Goal: Transaction & Acquisition: Purchase product/service

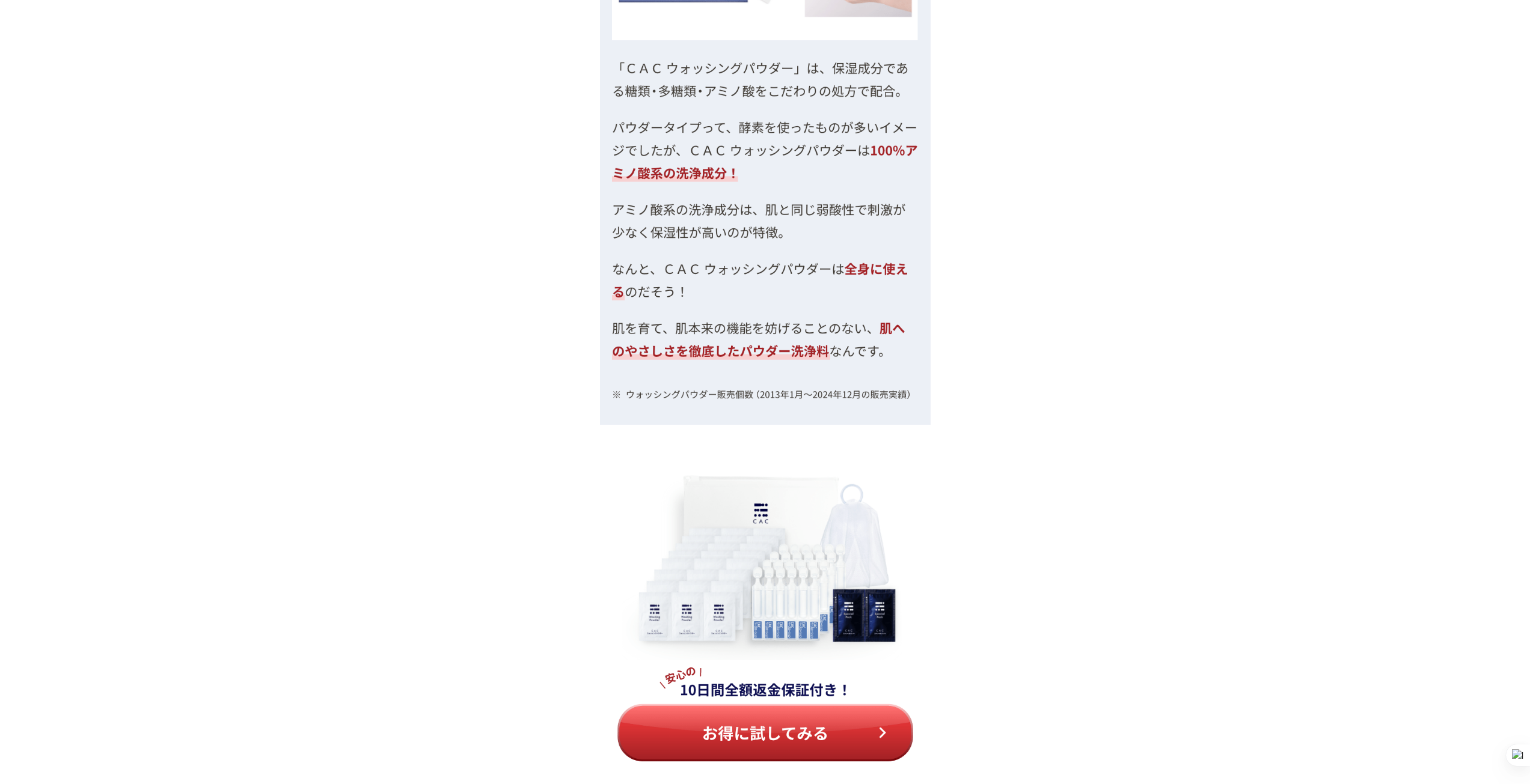
scroll to position [4988, 0]
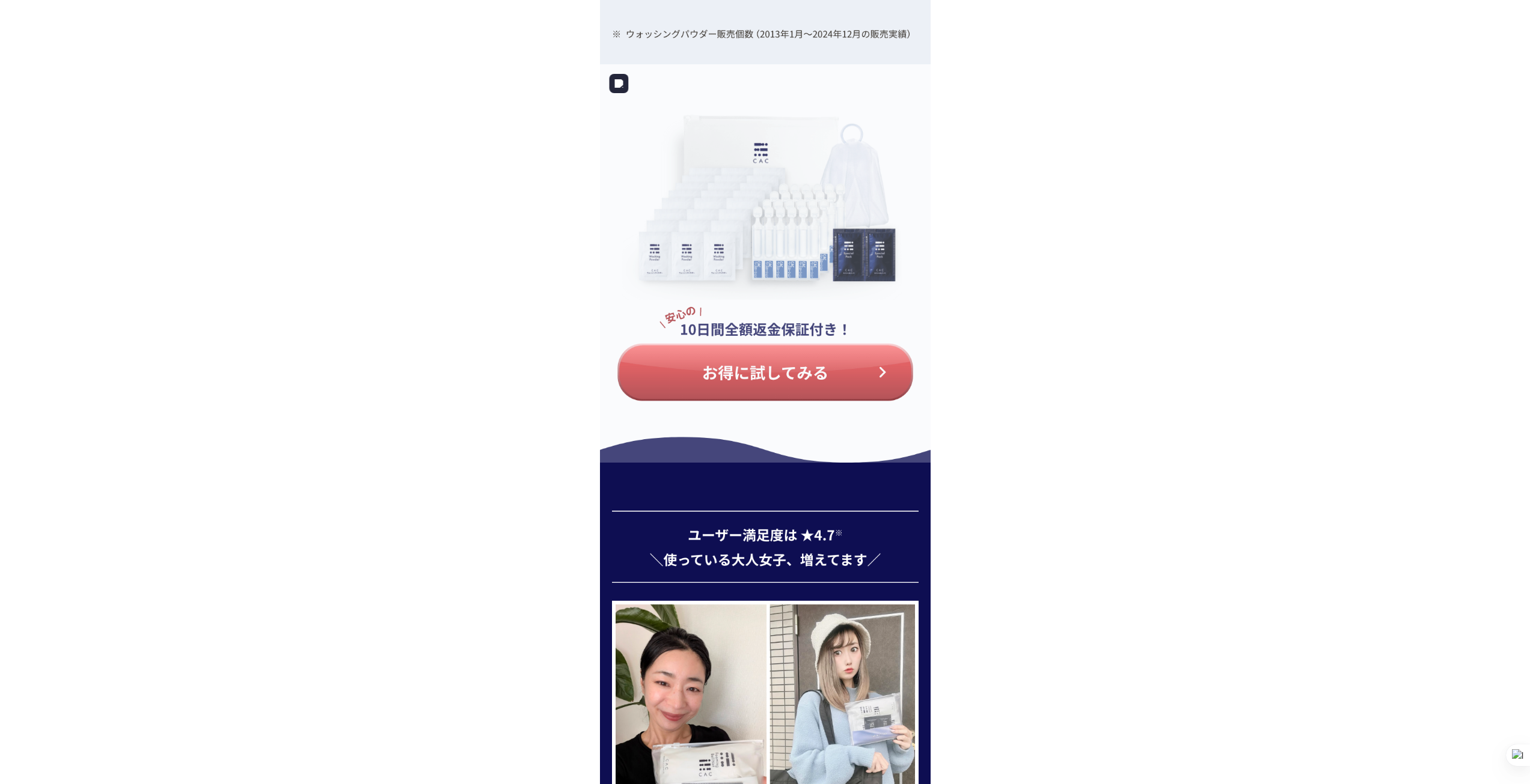
click at [713, 385] on img at bounding box center [765, 264] width 331 height 398
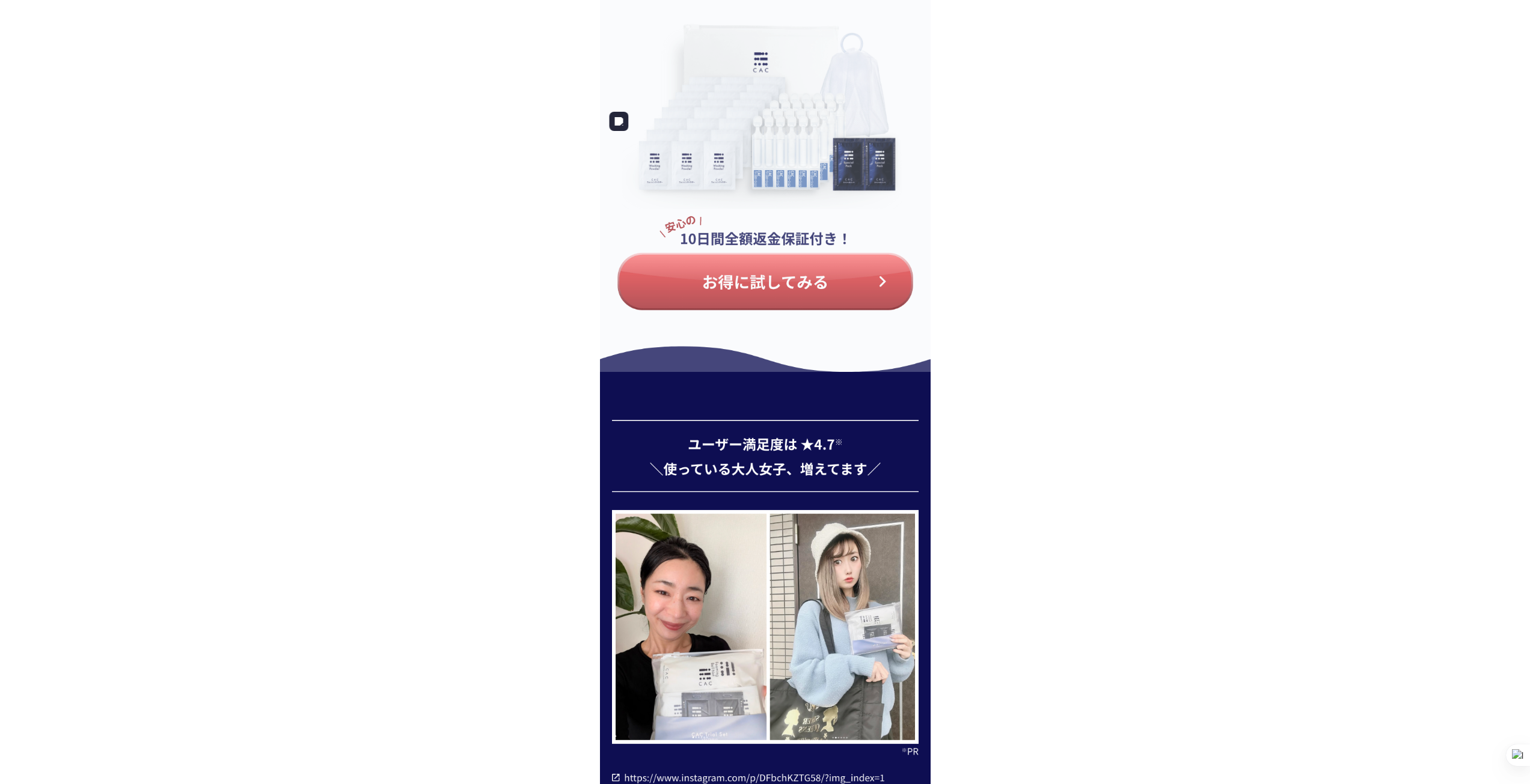
scroll to position [4928, 0]
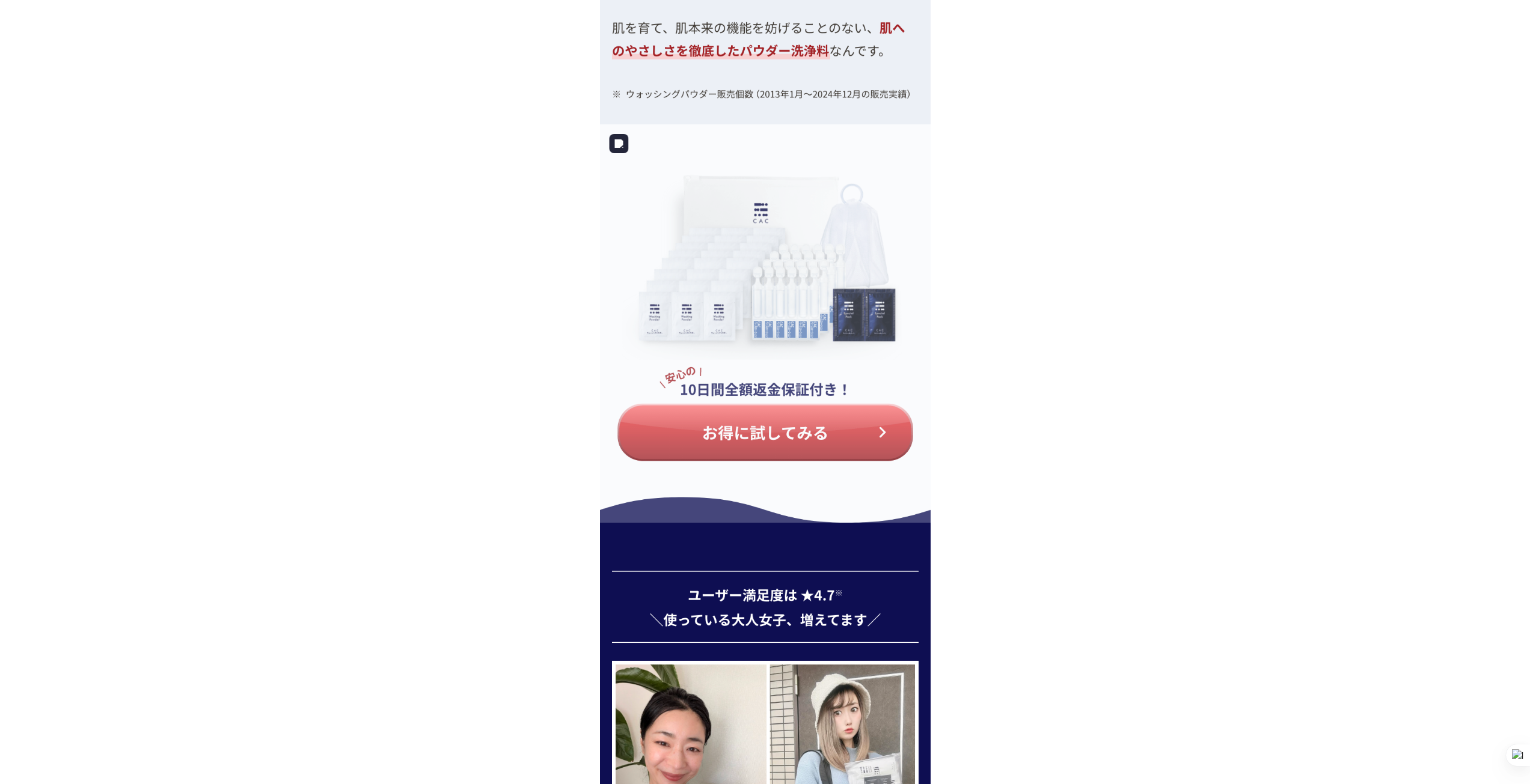
click at [736, 429] on img at bounding box center [765, 324] width 331 height 398
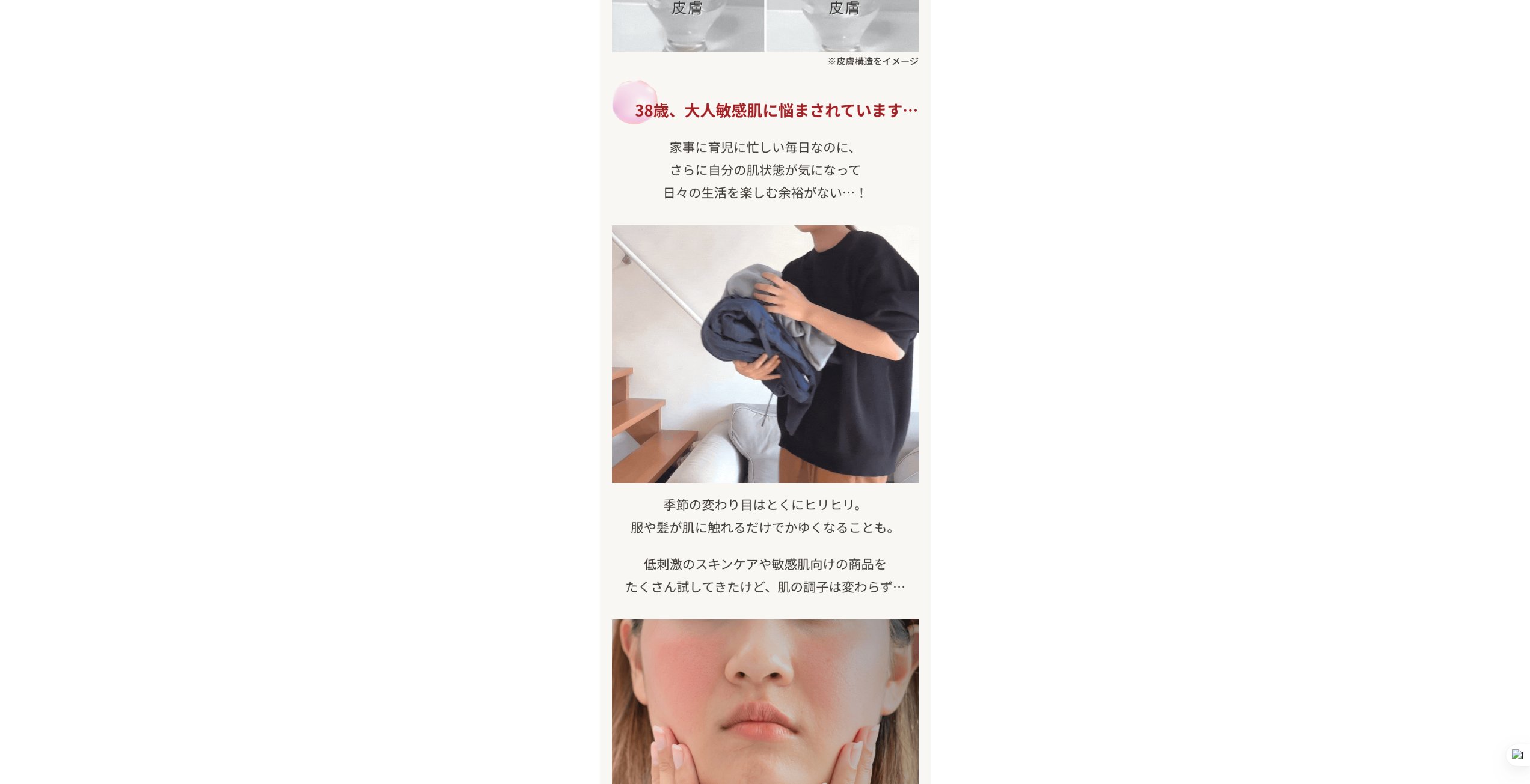
scroll to position [301, 0]
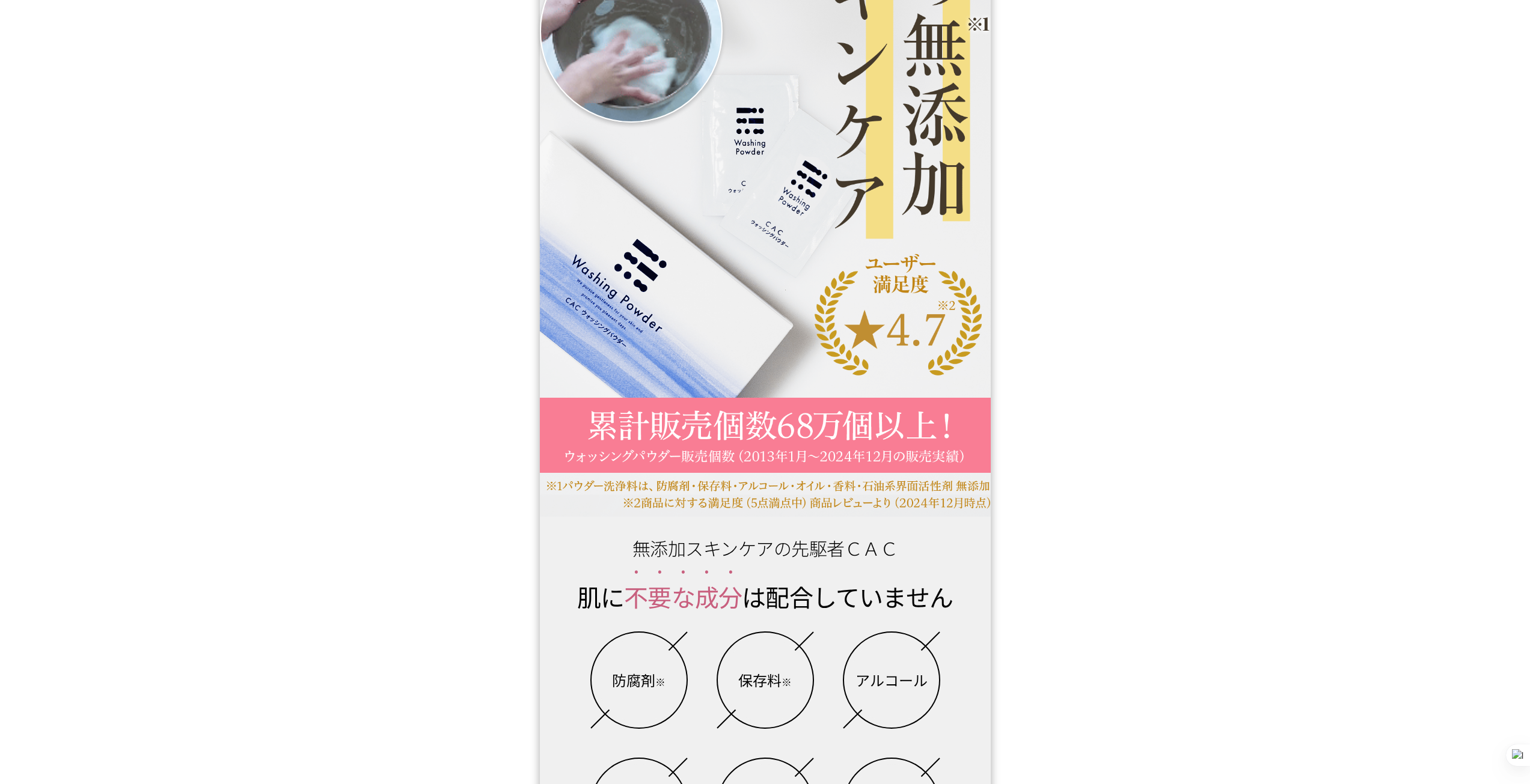
scroll to position [240, 0]
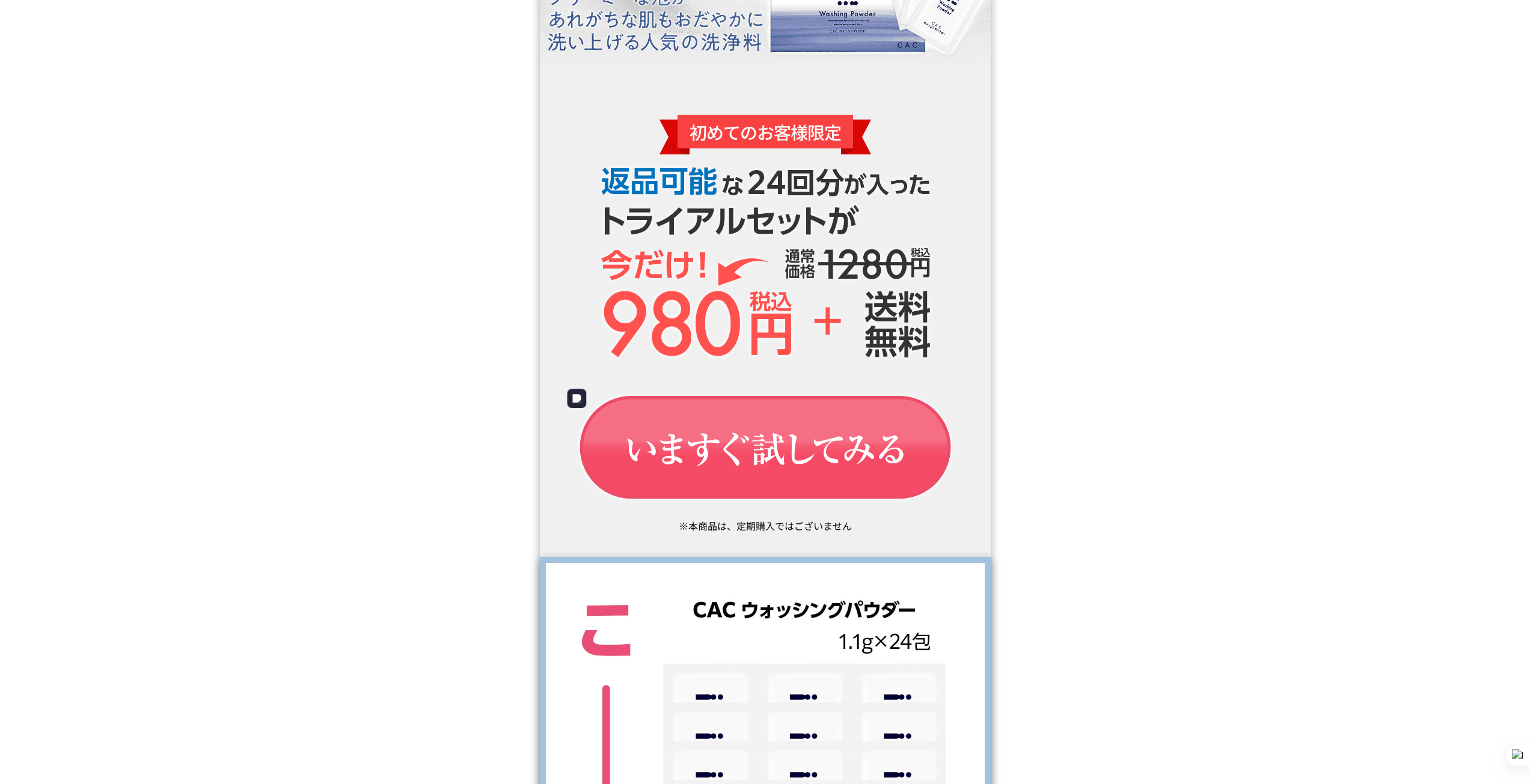
click at [737, 431] on img at bounding box center [765, 449] width 415 height 140
